Goal: Information Seeking & Learning: Check status

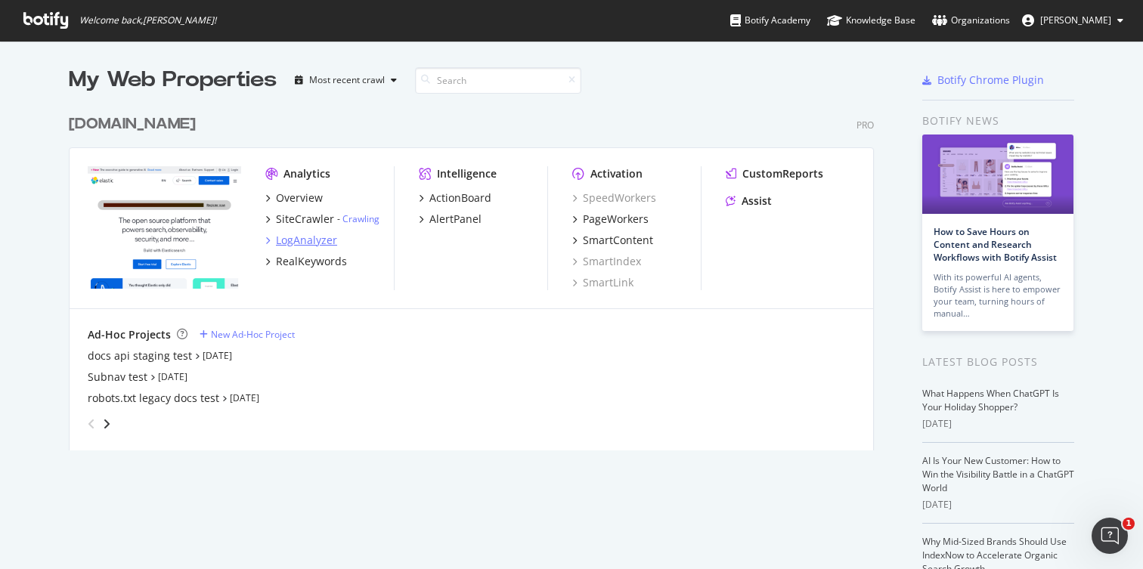
click at [307, 243] on div "LogAnalyzer" at bounding box center [306, 240] width 61 height 15
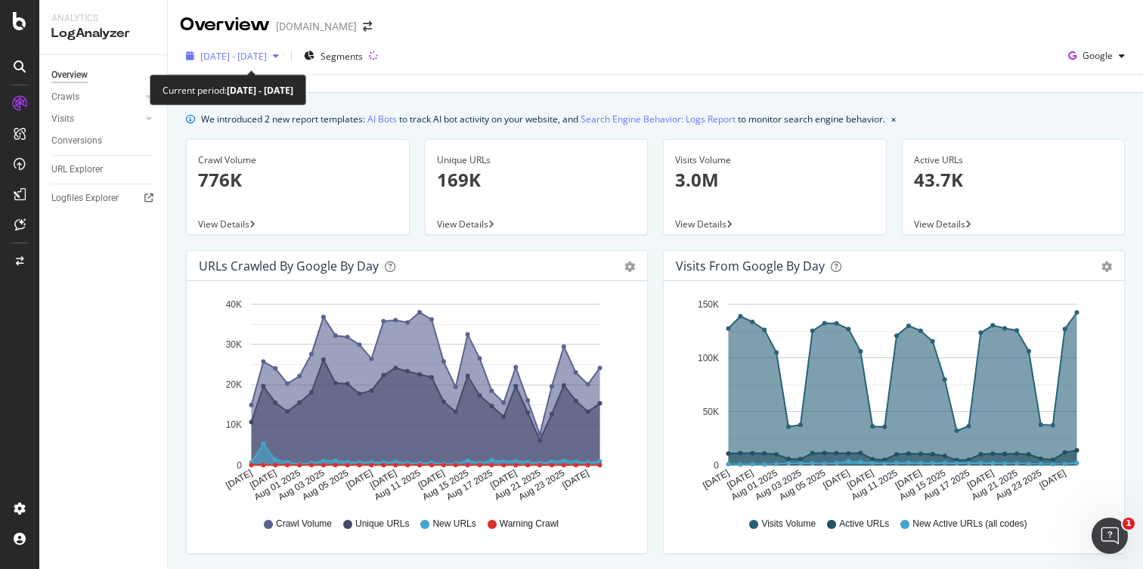
click at [279, 57] on icon "button" at bounding box center [276, 55] width 6 height 9
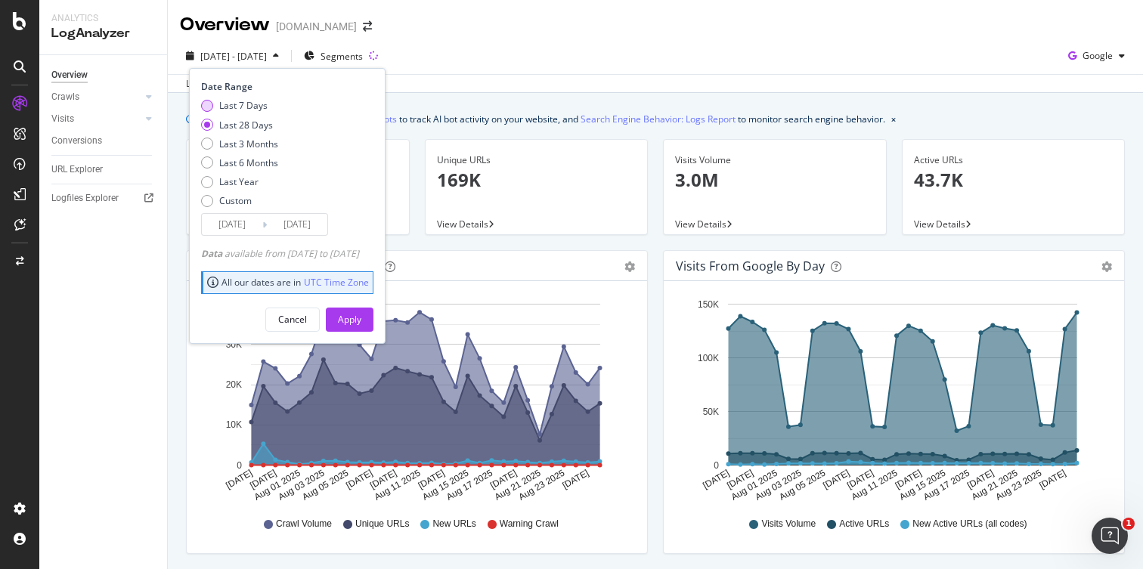
click at [239, 108] on div "Last 7 Days" at bounding box center [243, 105] width 48 height 13
type input "[DATE]"
click at [361, 316] on div "Apply" at bounding box center [349, 319] width 23 height 13
